Goal: Task Accomplishment & Management: Manage account settings

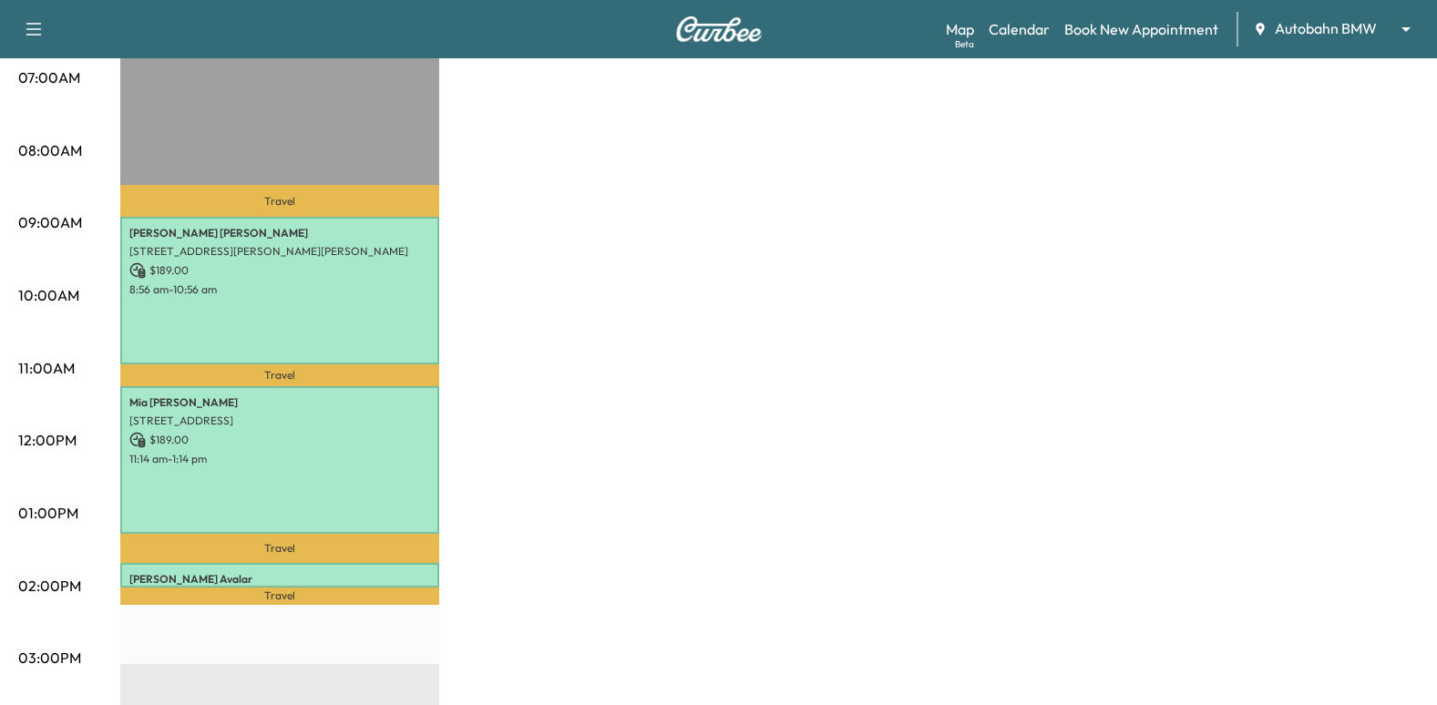
scroll to position [456, 0]
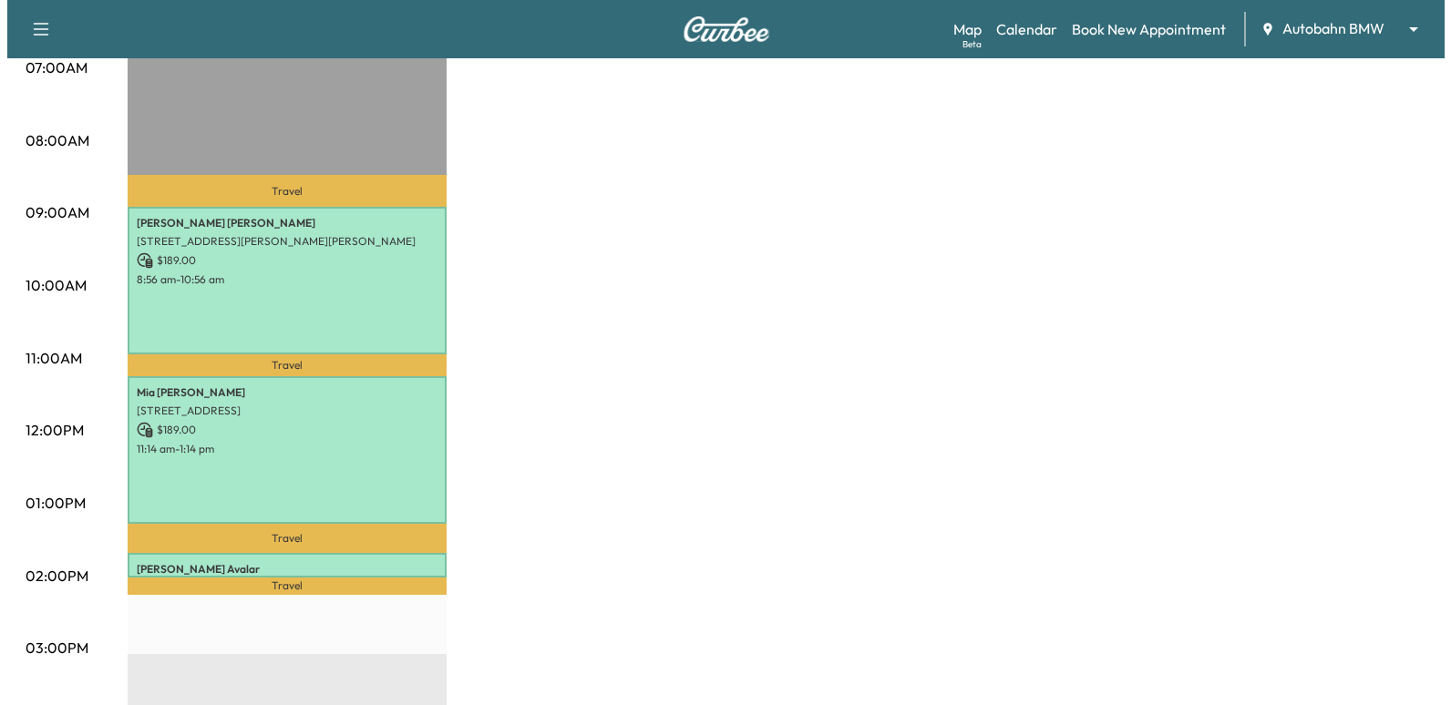
scroll to position [547, 0]
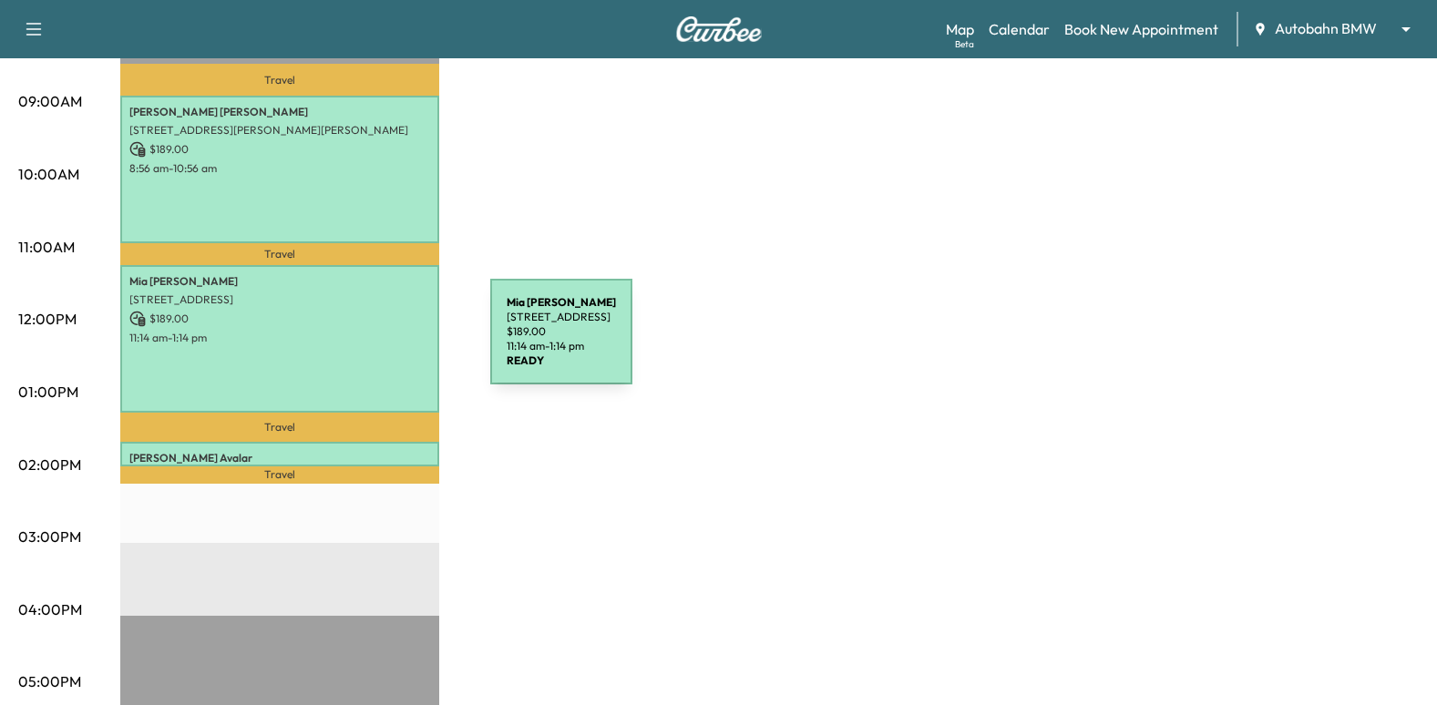
click at [354, 343] on div "Mia Mcdaniel 7816 ALEDO OAKS CT, FORT WORTH, TX 76126, USA $ 189.00 11:14 am - …" at bounding box center [279, 339] width 319 height 148
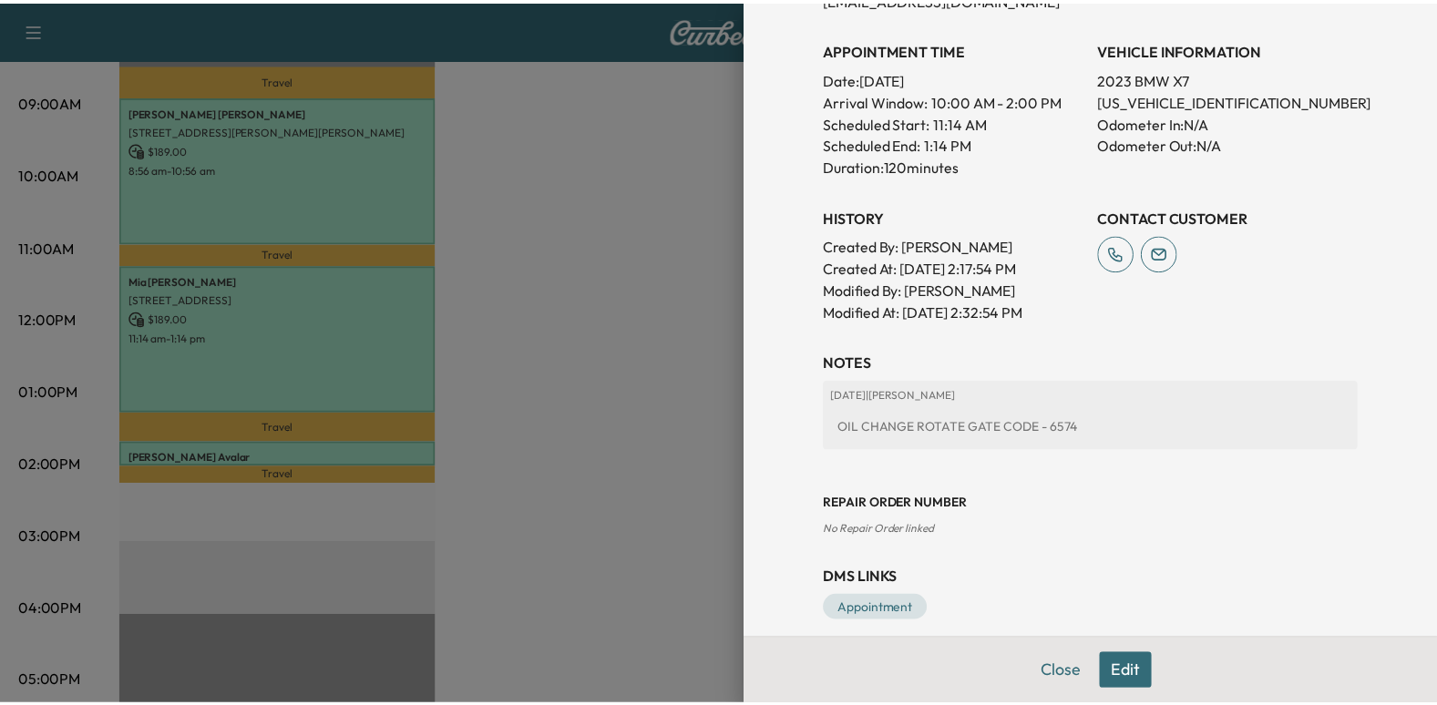
scroll to position [501, 0]
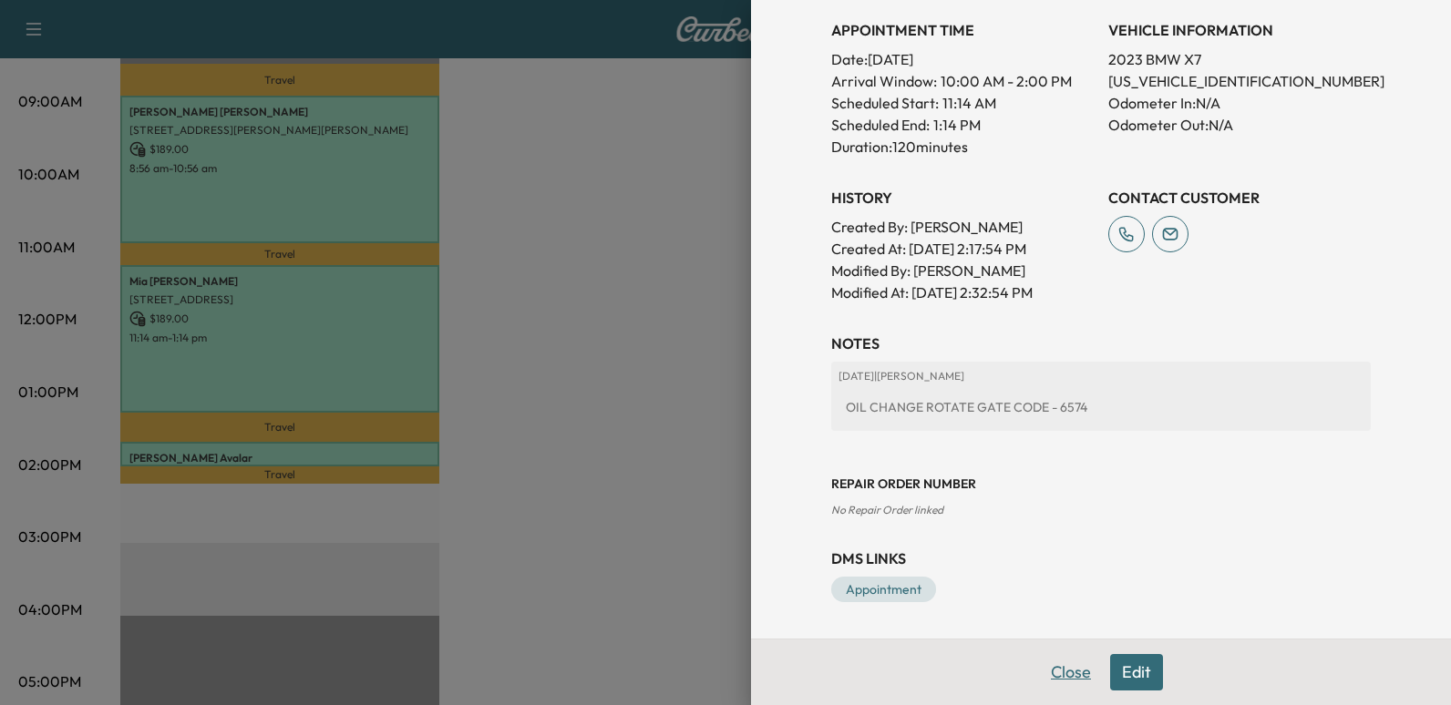
click at [1055, 674] on button "Close" at bounding box center [1071, 672] width 64 height 36
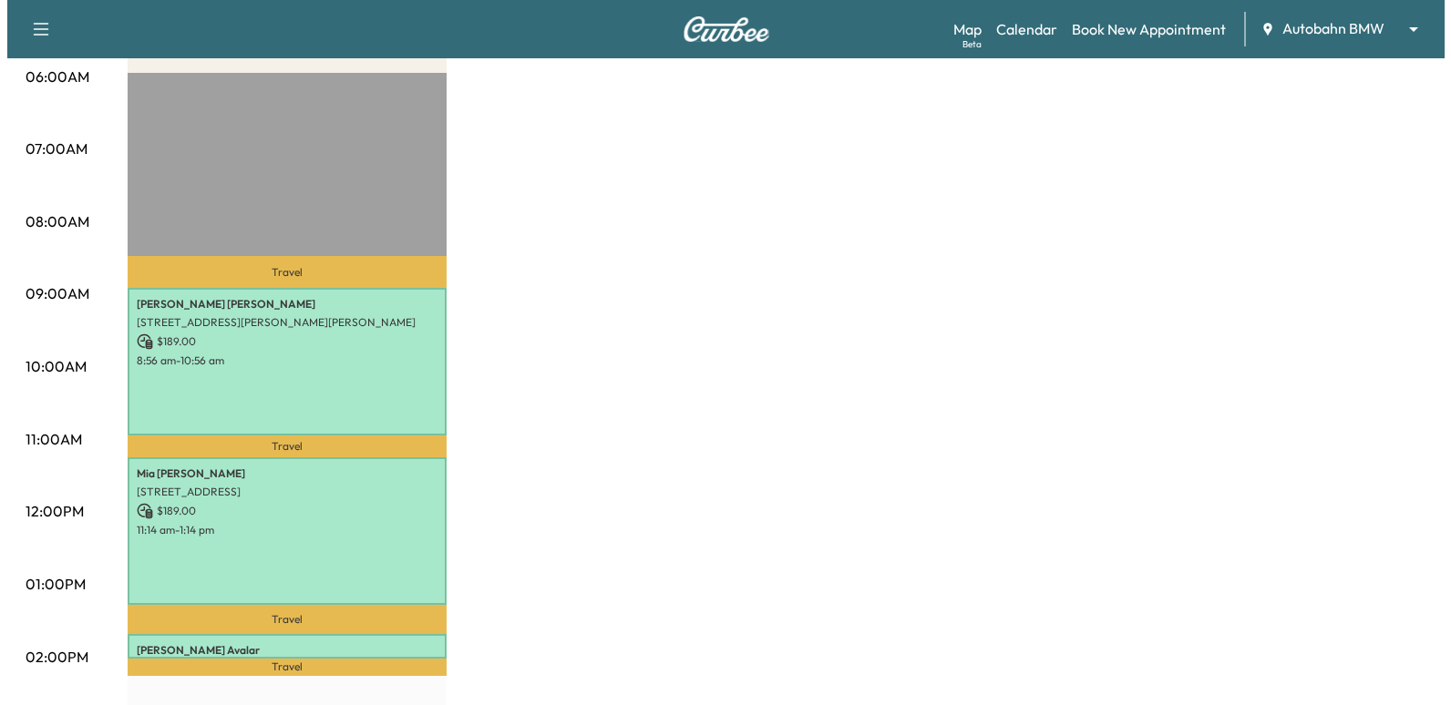
scroll to position [547, 0]
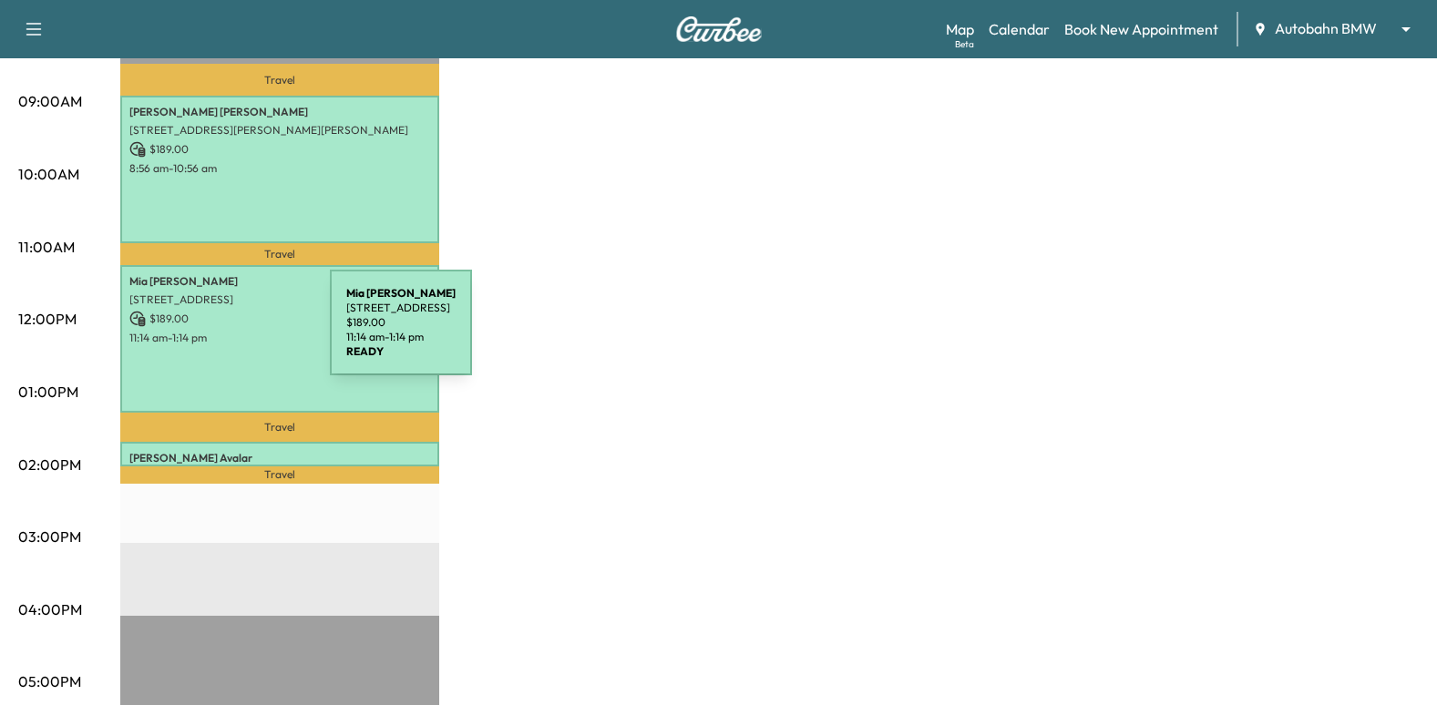
click at [193, 334] on p "11:14 am - 1:14 pm" at bounding box center [279, 338] width 301 height 15
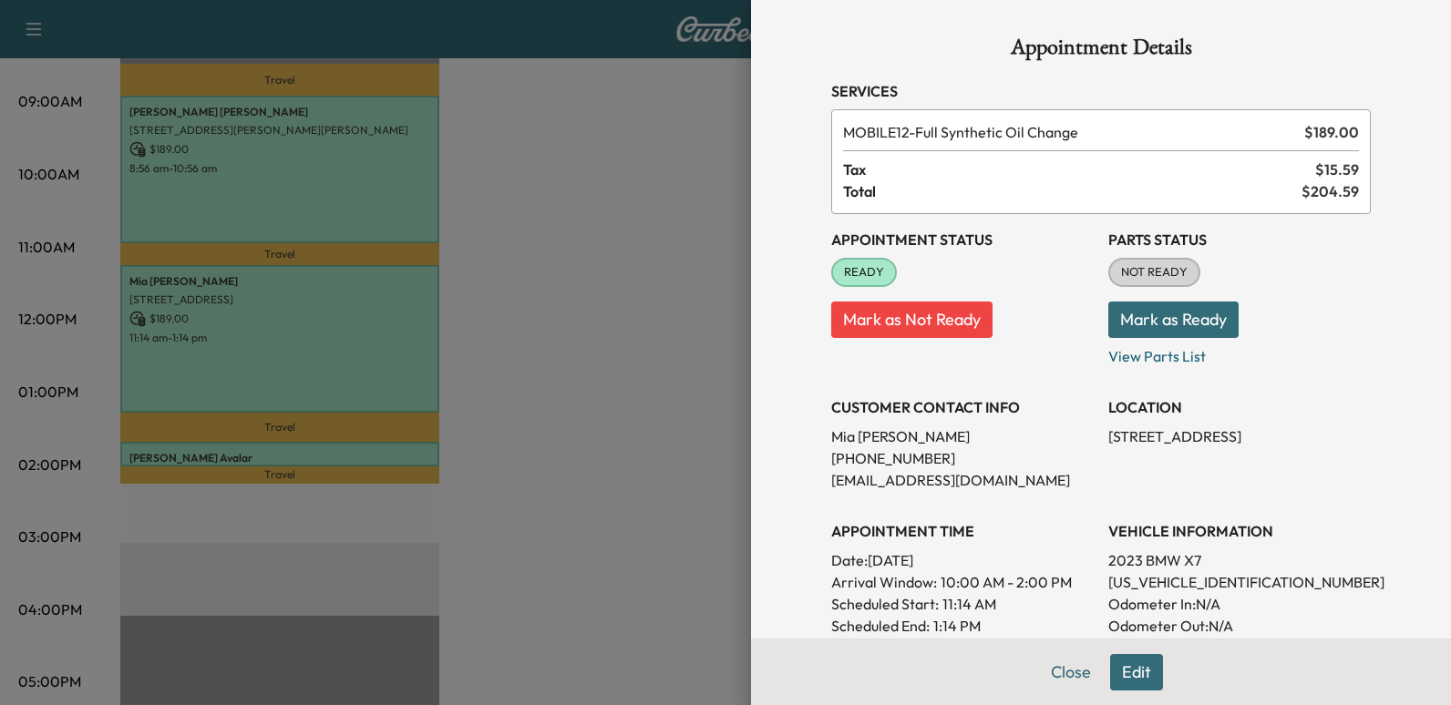
click at [1117, 666] on button "Edit" at bounding box center [1136, 672] width 53 height 36
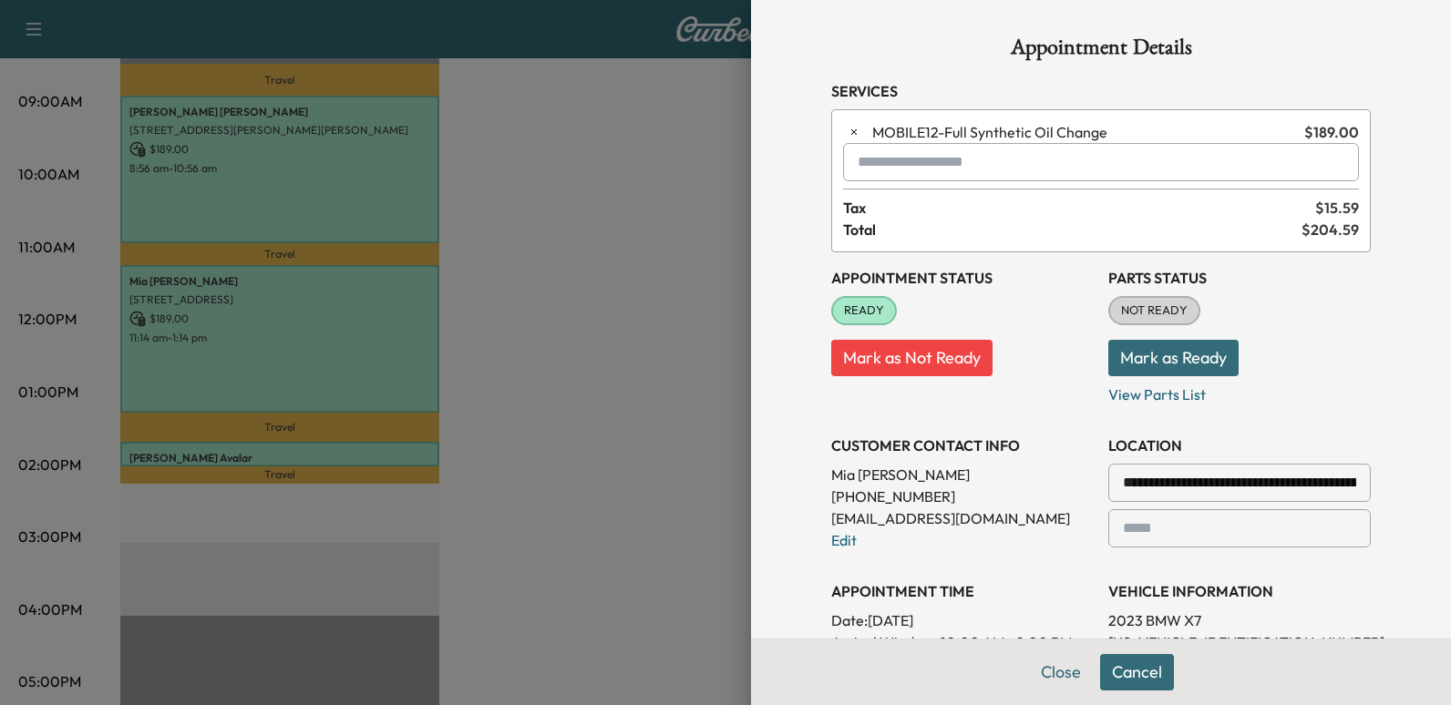
click at [1119, 674] on button "Cancel" at bounding box center [1137, 672] width 74 height 36
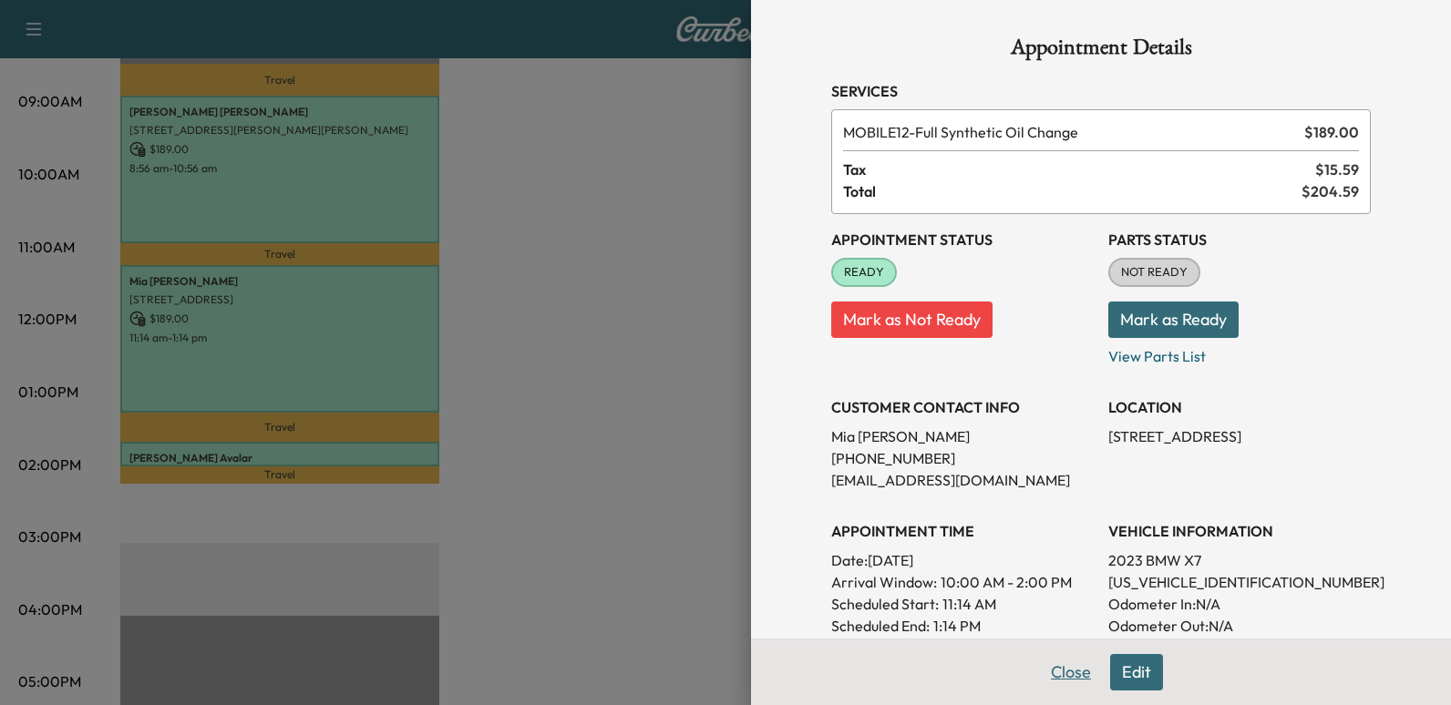
click at [1053, 663] on button "Close" at bounding box center [1071, 672] width 64 height 36
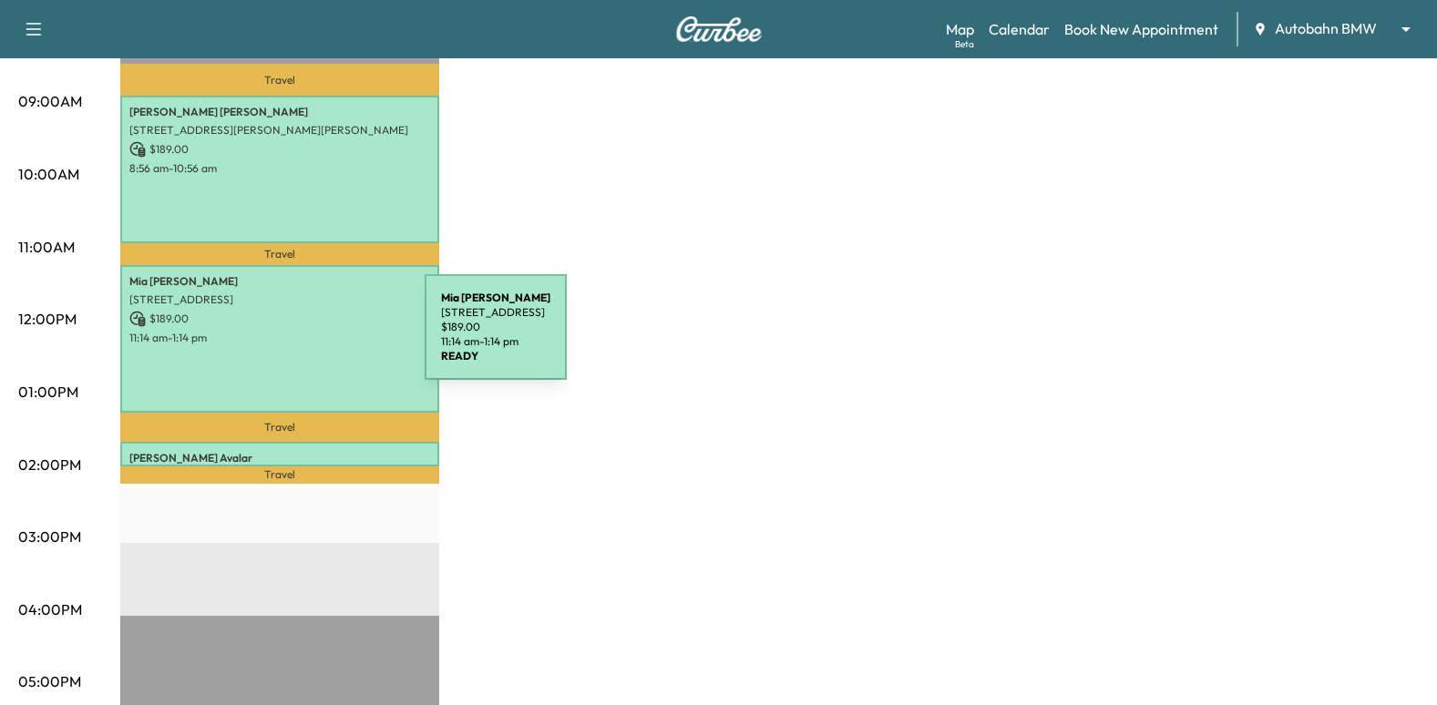
click at [288, 337] on p "11:14 am - 1:14 pm" at bounding box center [279, 338] width 301 height 15
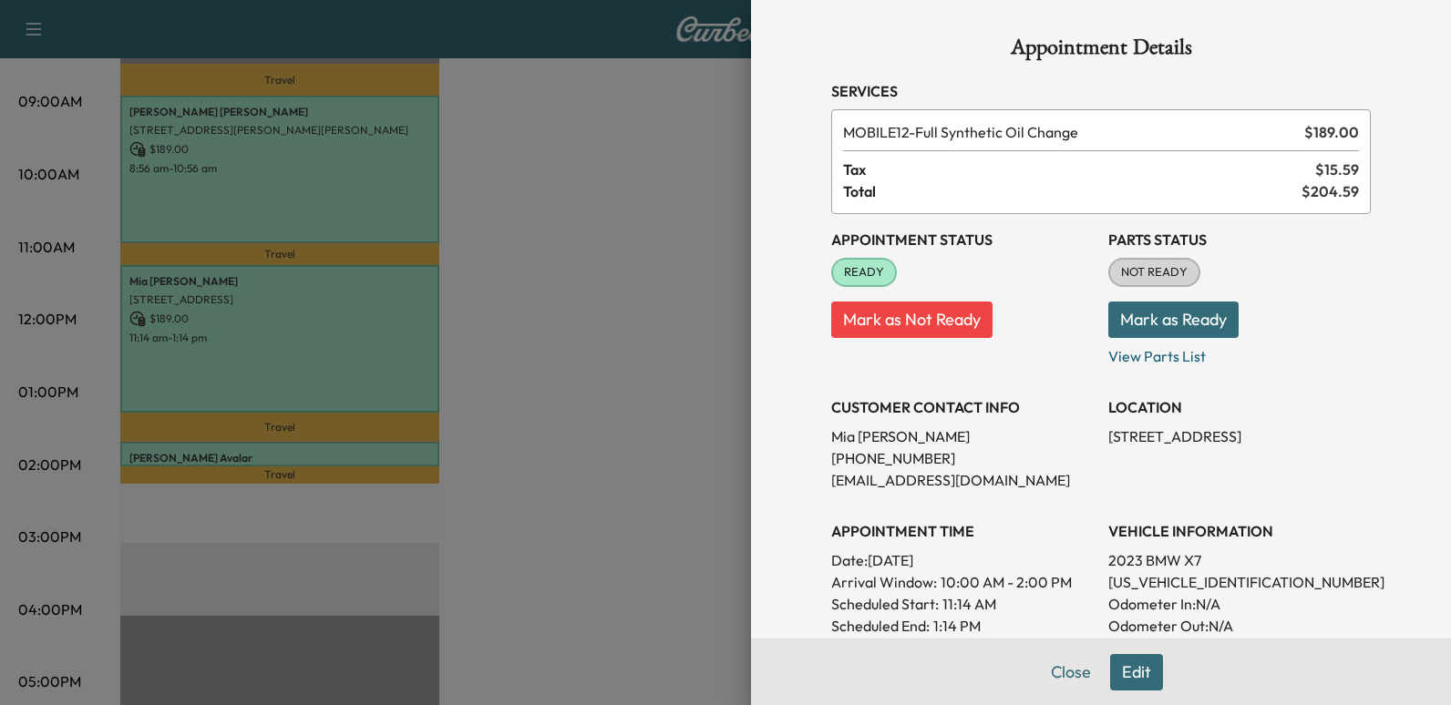
drag, startPoint x: 1148, startPoint y: 663, endPoint x: 1132, endPoint y: 667, distance: 17.0
click at [1142, 663] on button "Edit" at bounding box center [1136, 672] width 53 height 36
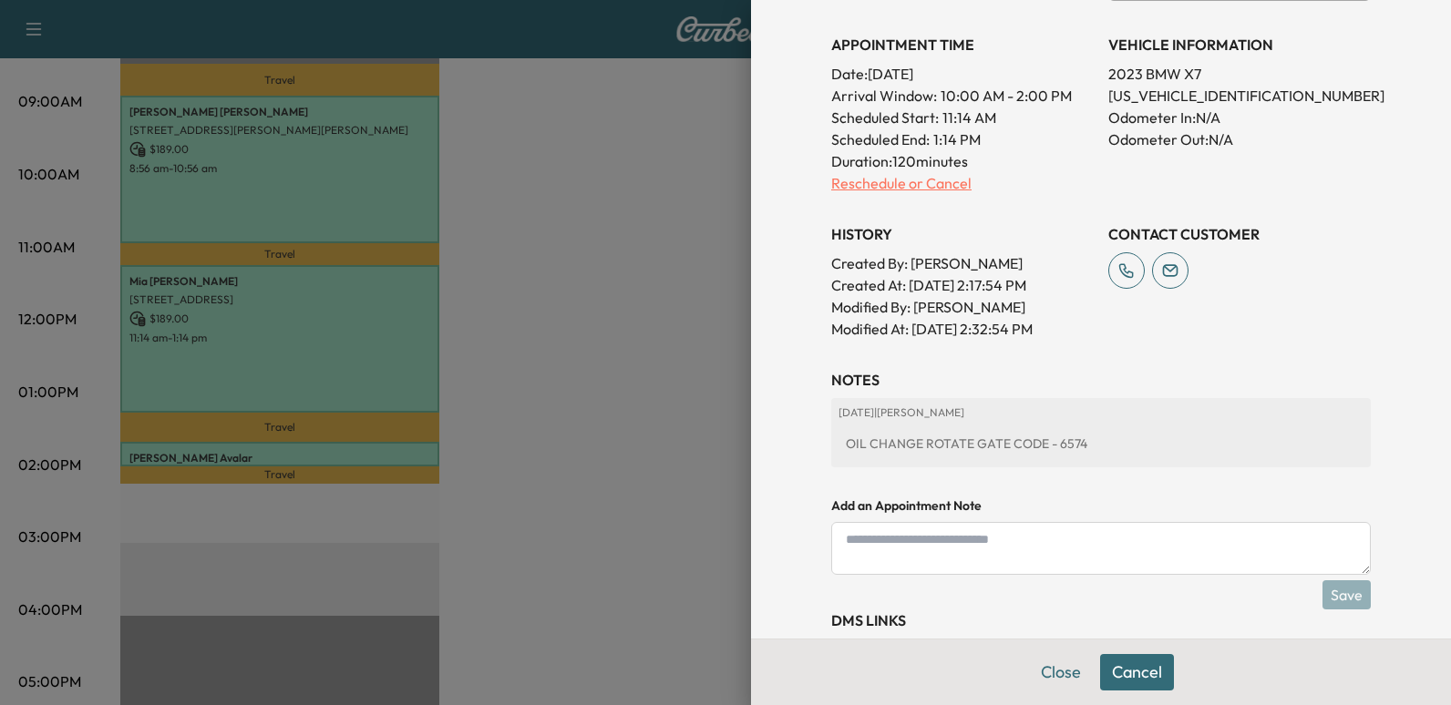
click at [886, 188] on p "Reschedule or Cancel" at bounding box center [962, 183] width 262 height 22
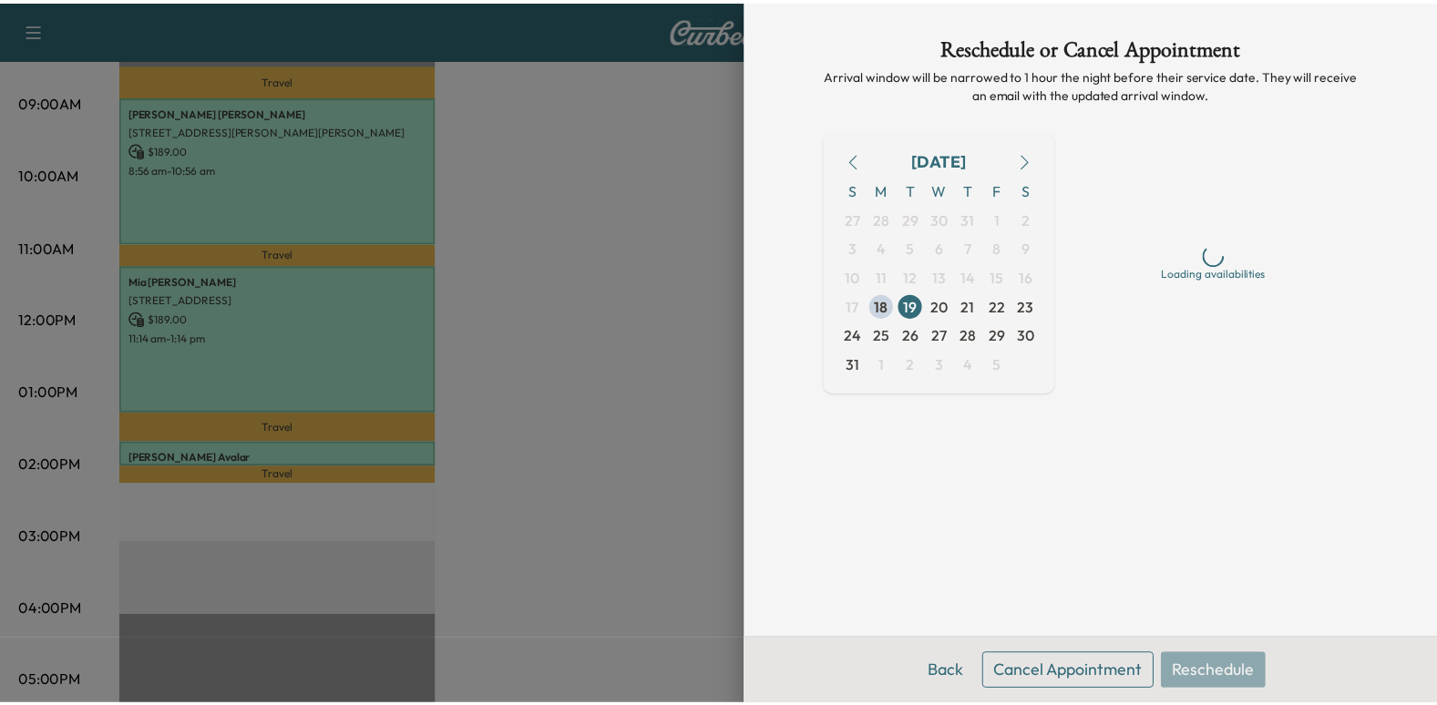
scroll to position [0, 0]
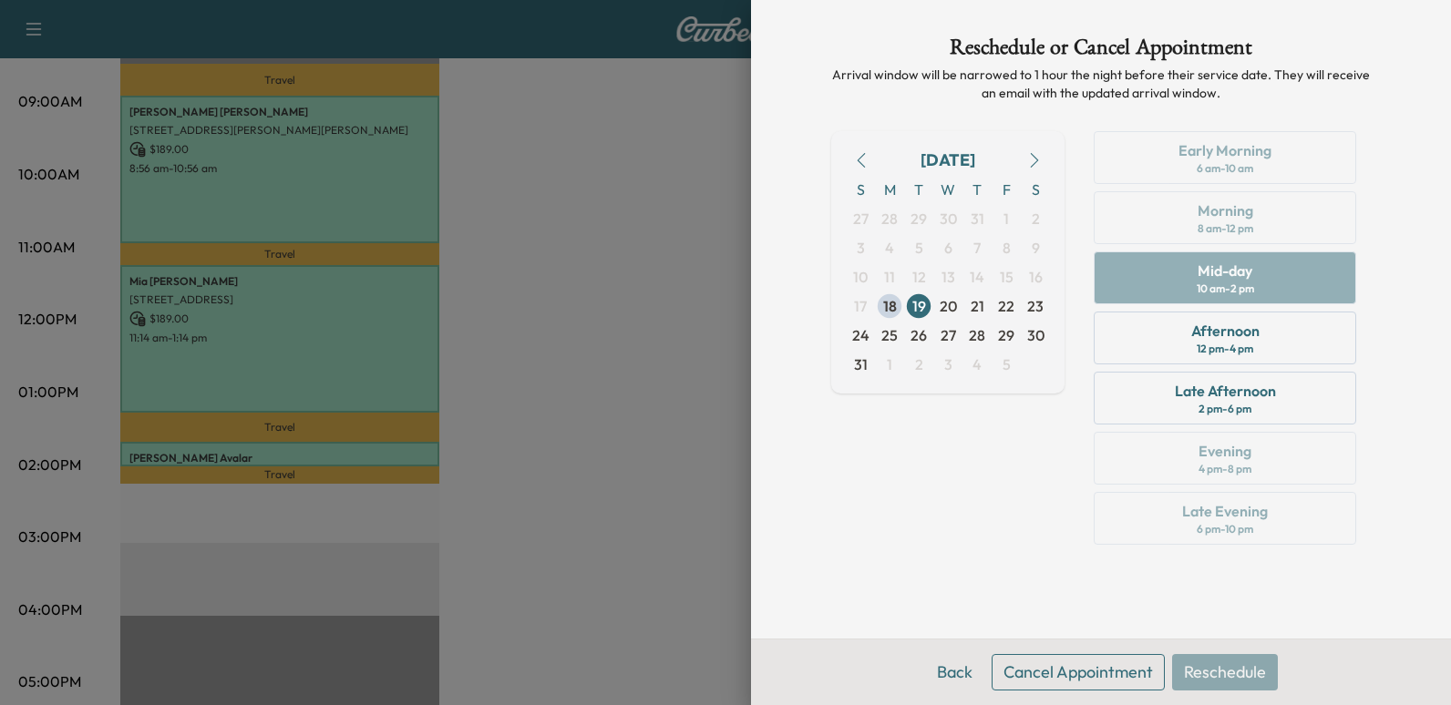
click at [1092, 673] on button "Cancel Appointment" at bounding box center [1077, 672] width 173 height 36
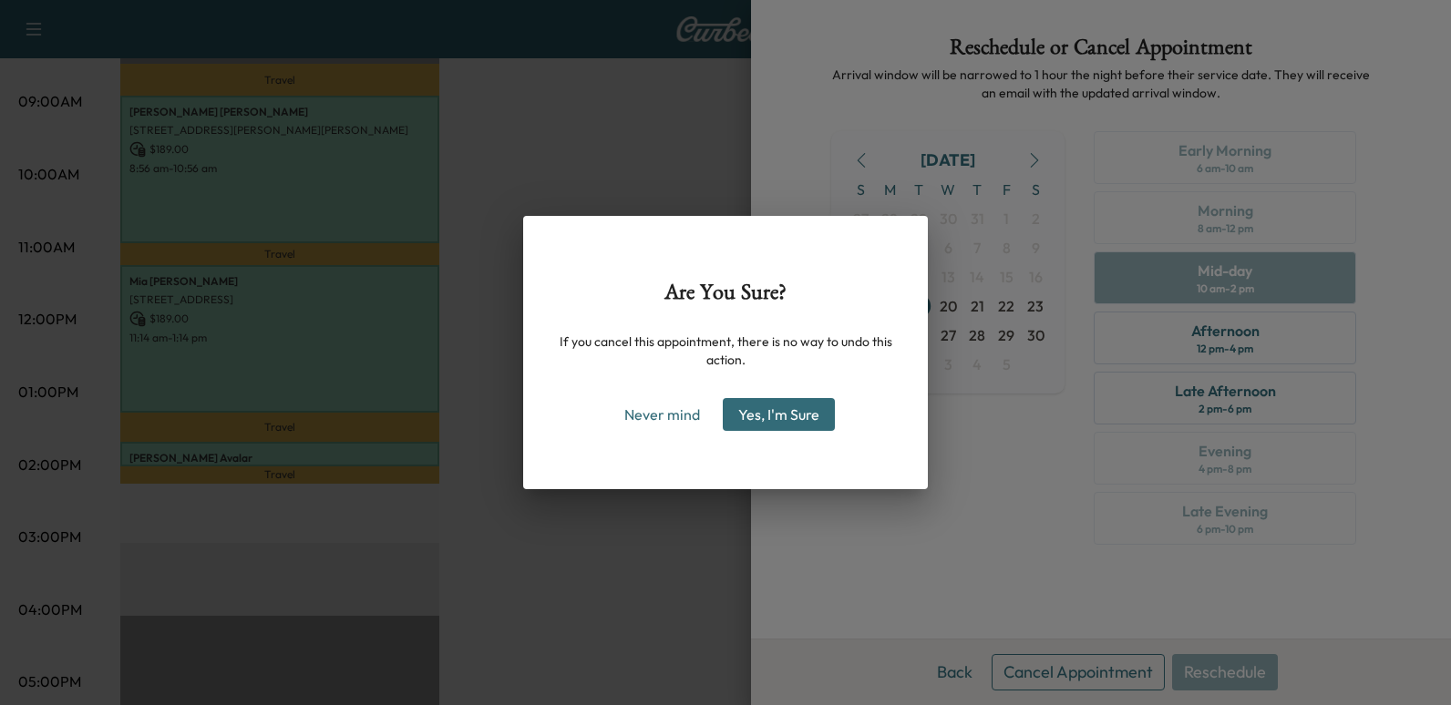
click at [802, 412] on button "Yes, I'm Sure" at bounding box center [779, 414] width 112 height 33
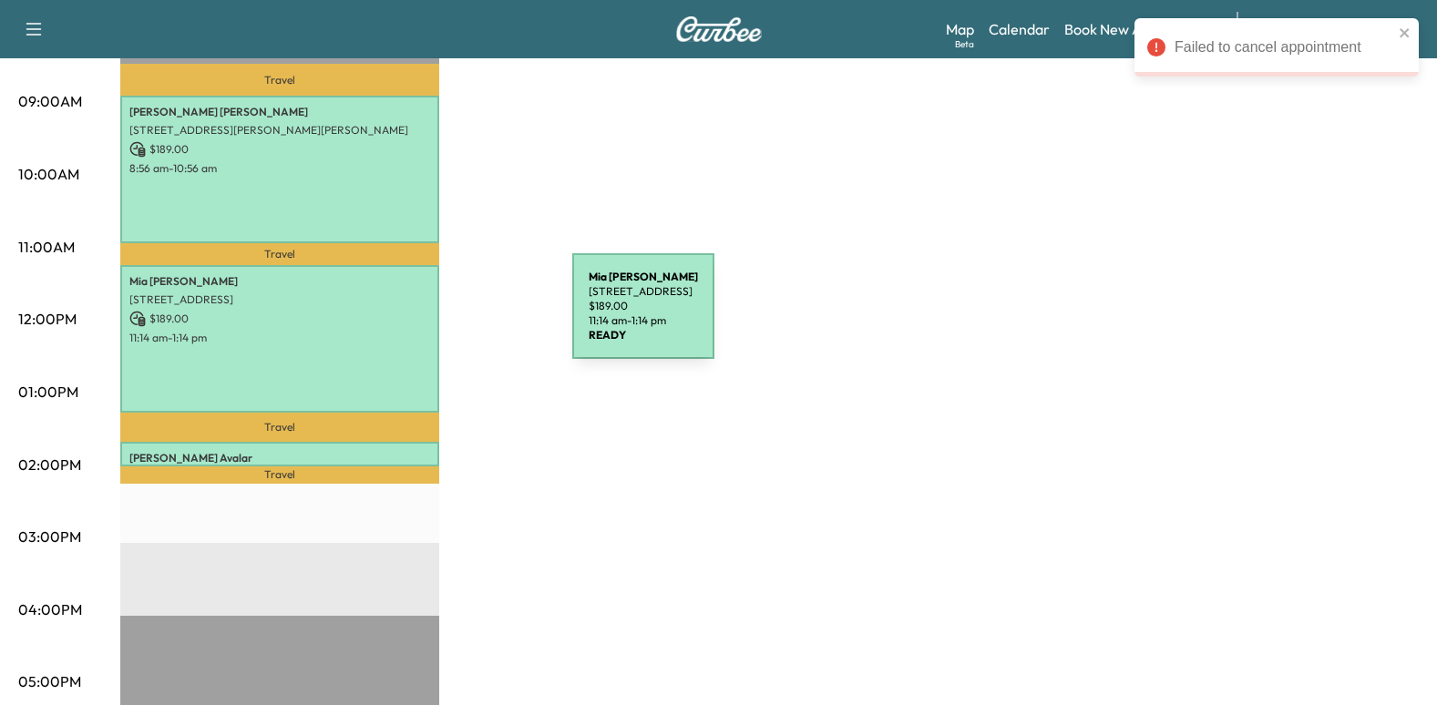
click at [386, 296] on p "[STREET_ADDRESS]" at bounding box center [279, 300] width 301 height 15
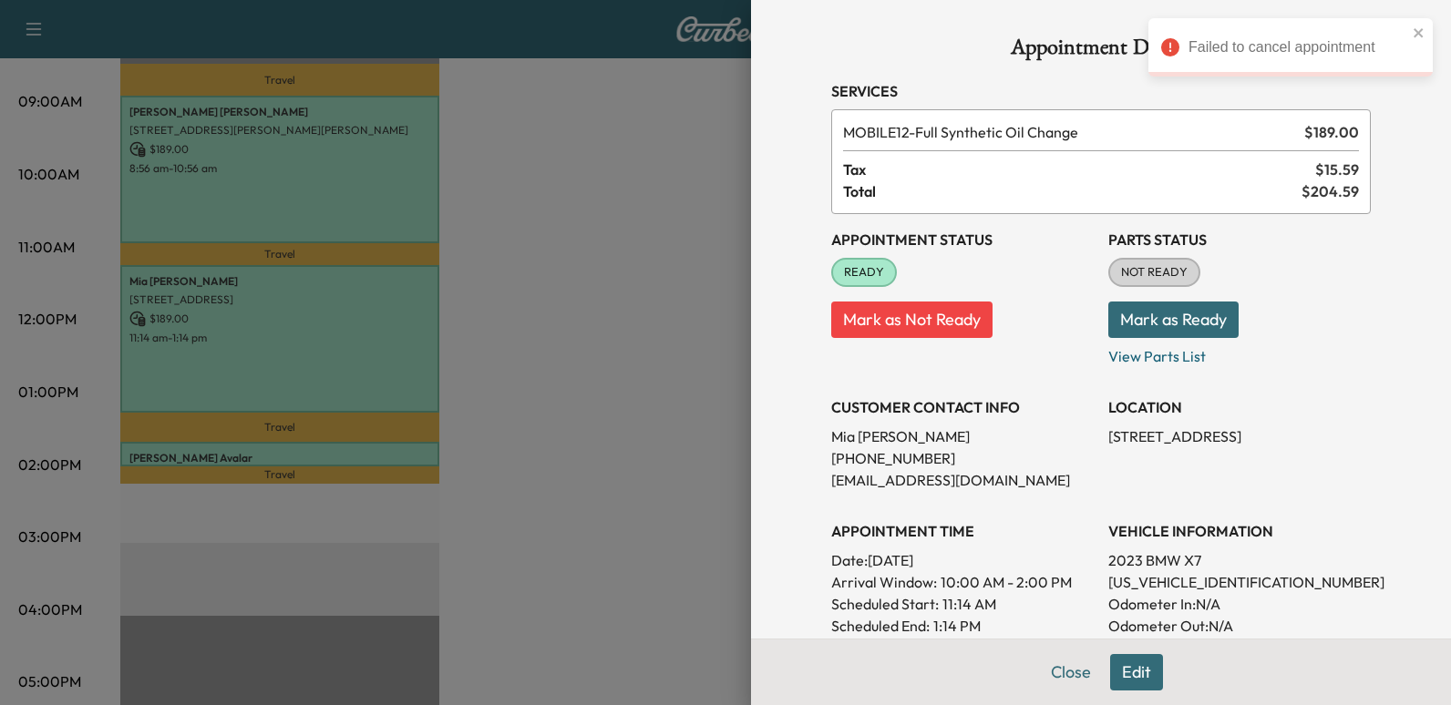
click at [928, 327] on button "Mark as Not Ready" at bounding box center [911, 320] width 161 height 36
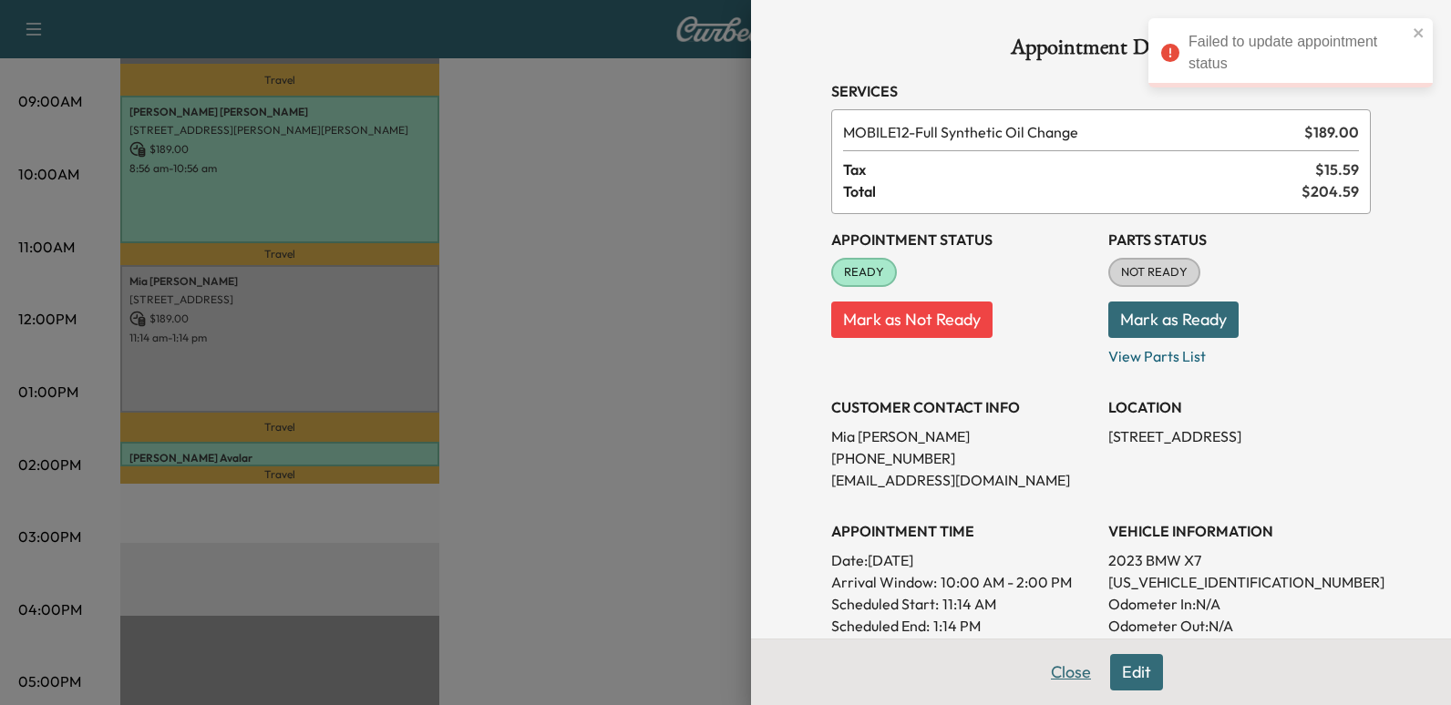
click at [1056, 666] on button "Close" at bounding box center [1071, 672] width 64 height 36
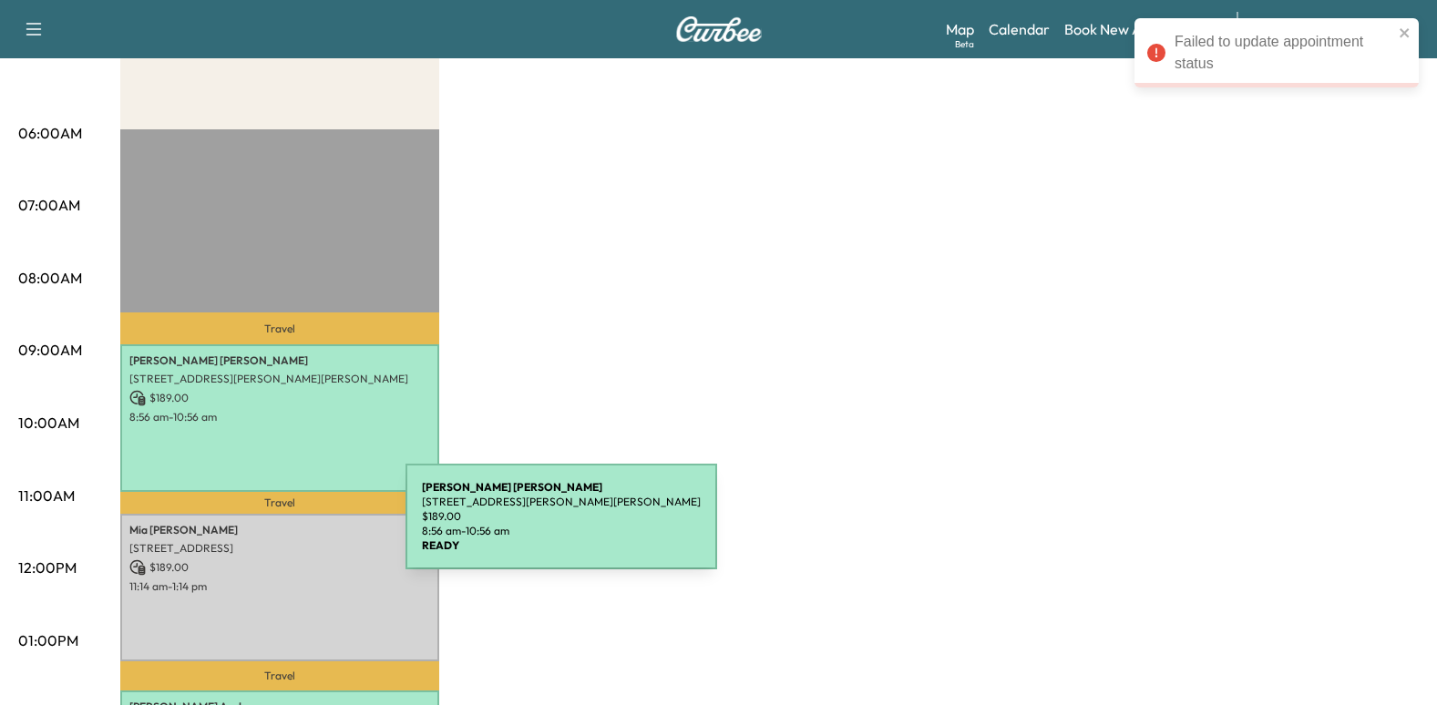
scroll to position [547, 0]
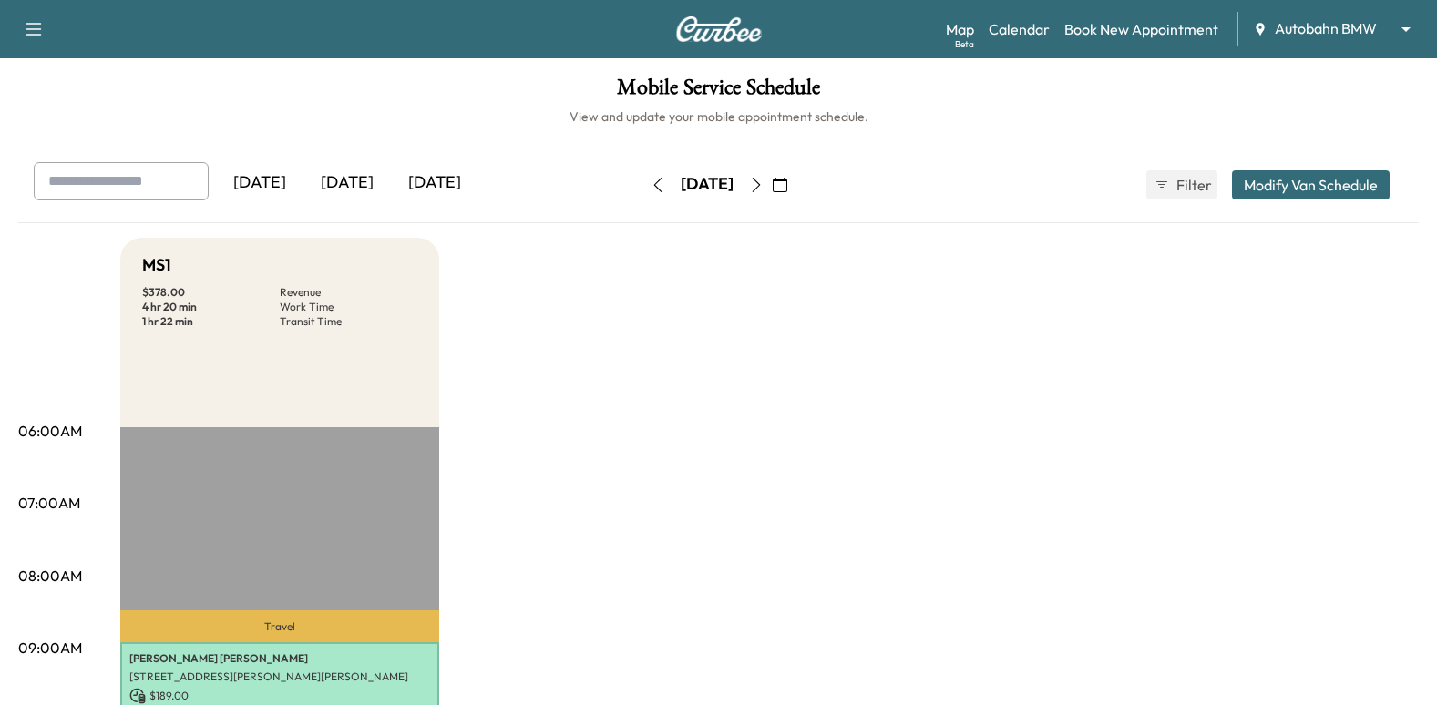
click at [764, 181] on icon "button" at bounding box center [756, 185] width 15 height 15
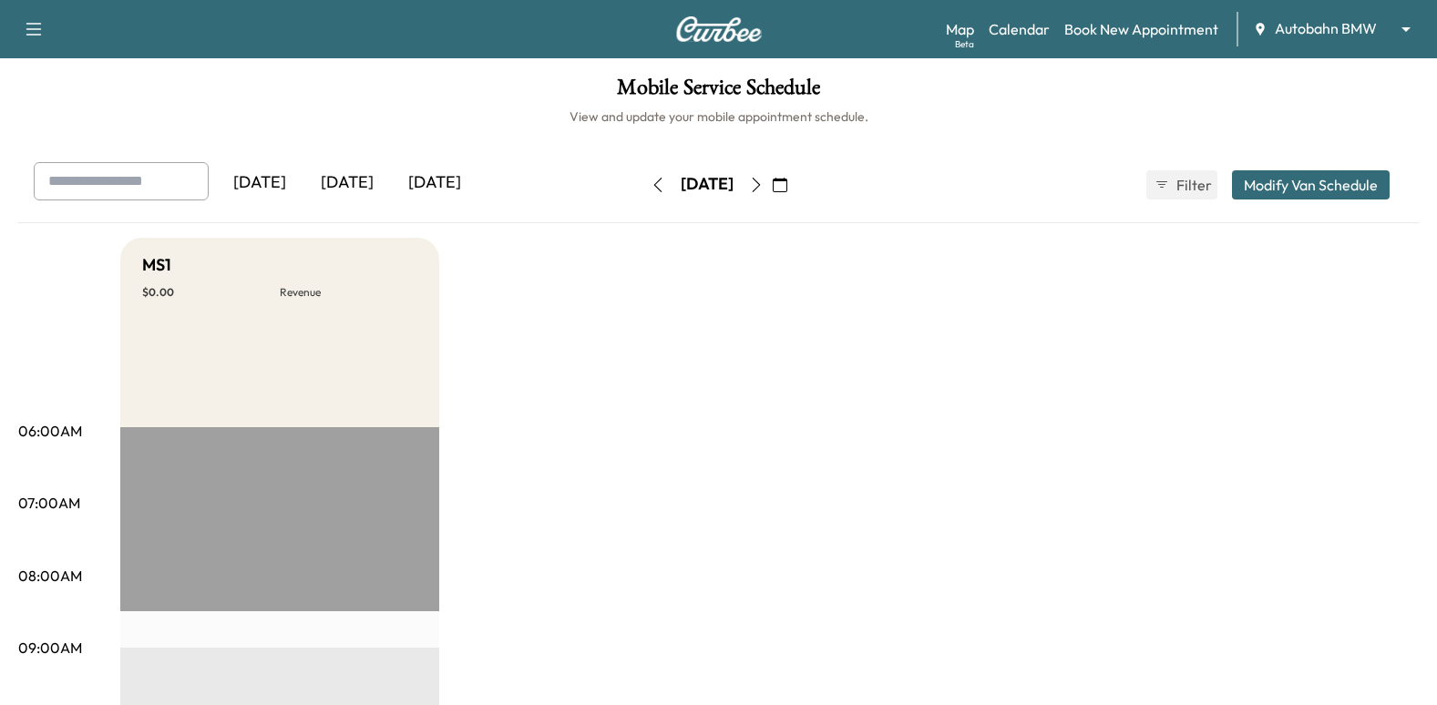
click at [642, 180] on button "button" at bounding box center [657, 184] width 31 height 29
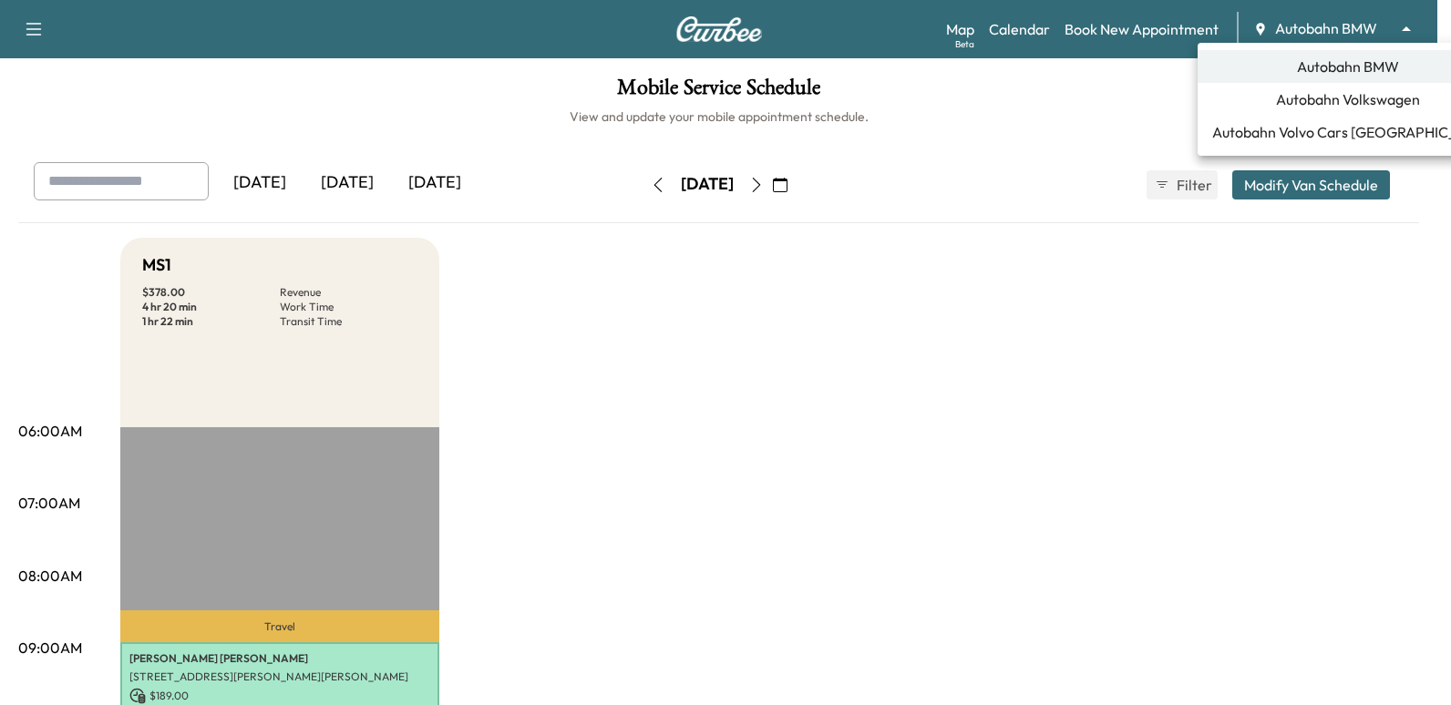
click at [1338, 37] on body "Support Log Out Map Beta Calendar Book New Appointment Autobahn BMW ******** ​ …" at bounding box center [725, 352] width 1451 height 705
click at [1376, 113] on li "Autobahn Volkswagen" at bounding box center [1347, 99] width 301 height 33
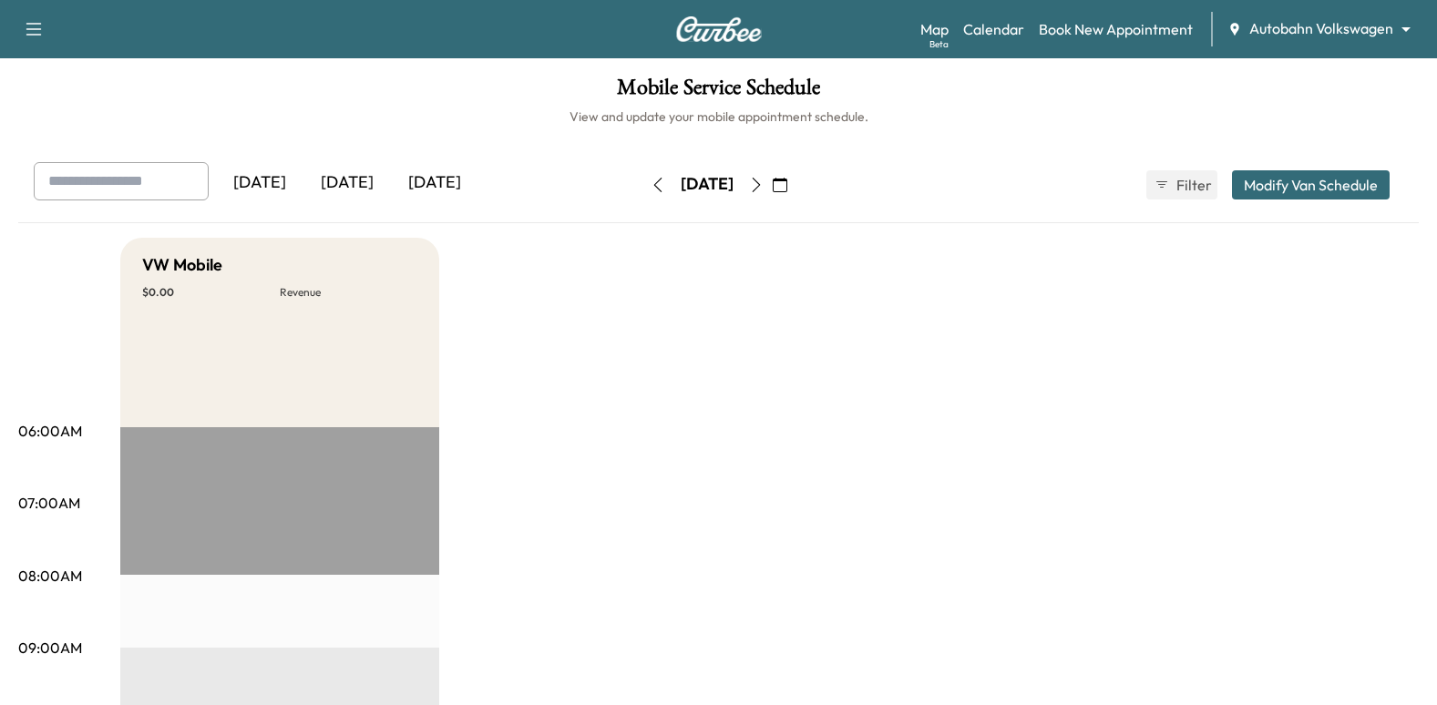
click at [642, 175] on button "button" at bounding box center [657, 184] width 31 height 29
click at [772, 186] on div "Monday, August 18" at bounding box center [706, 184] width 129 height 29
click at [764, 186] on icon "button" at bounding box center [756, 185] width 15 height 15
click at [772, 186] on button "button" at bounding box center [756, 184] width 31 height 29
click at [651, 181] on icon "button" at bounding box center [658, 185] width 15 height 15
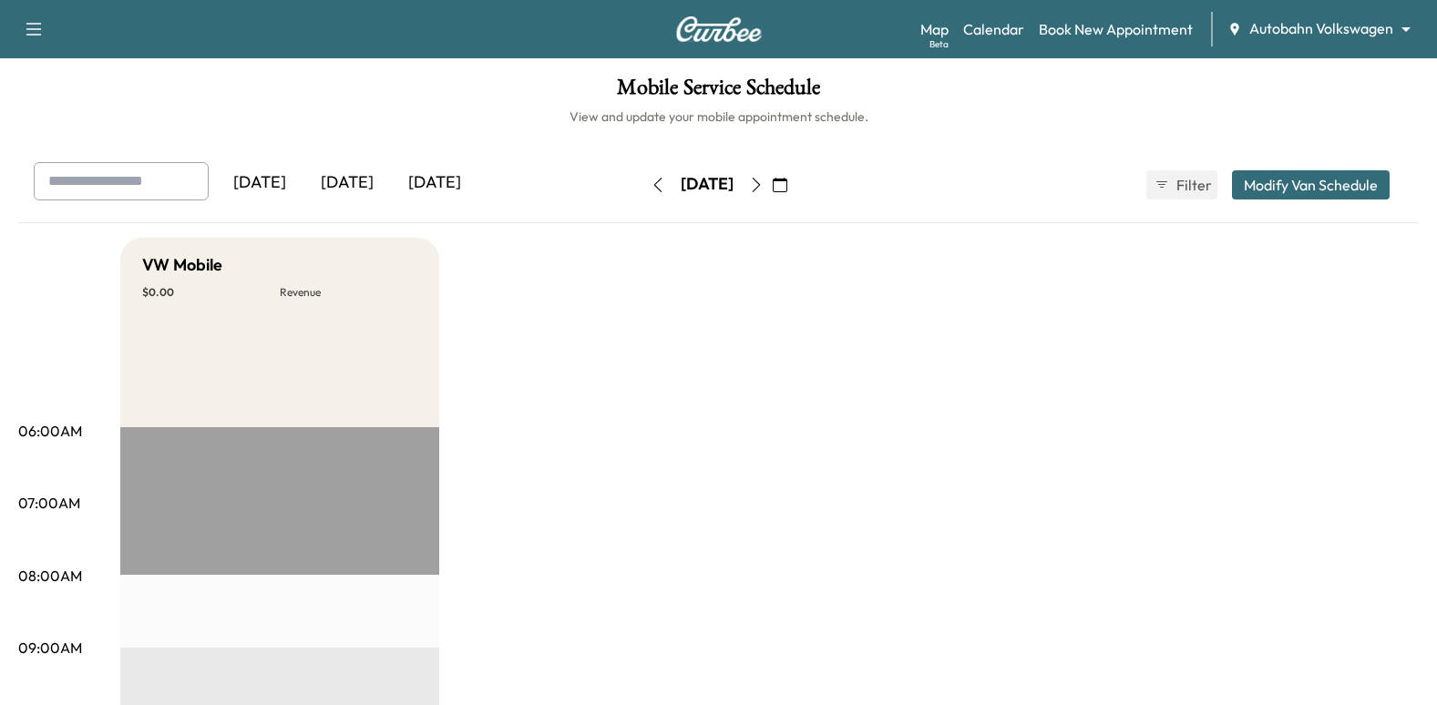
click at [651, 185] on icon "button" at bounding box center [658, 185] width 15 height 15
